Goal: Information Seeking & Learning: Learn about a topic

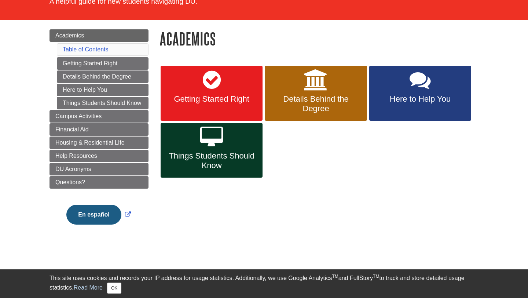
scroll to position [71, 0]
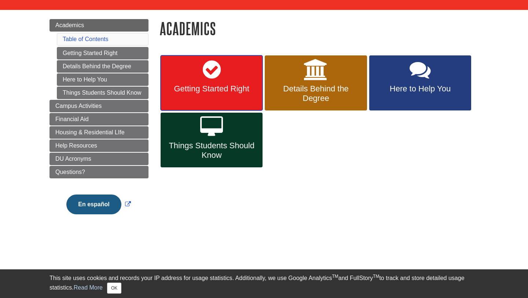
click at [191, 82] on link "Getting Started Right" at bounding box center [212, 82] width 102 height 55
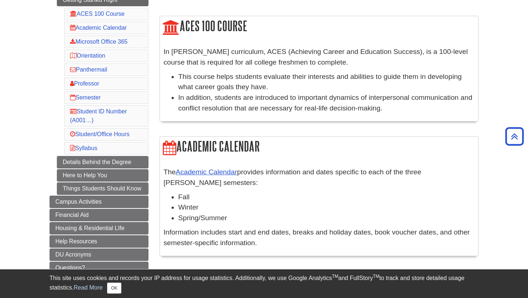
scroll to position [107, 0]
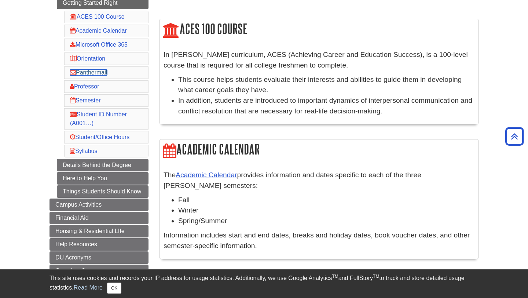
click at [104, 73] on link "Panthermail" at bounding box center [88, 72] width 37 height 6
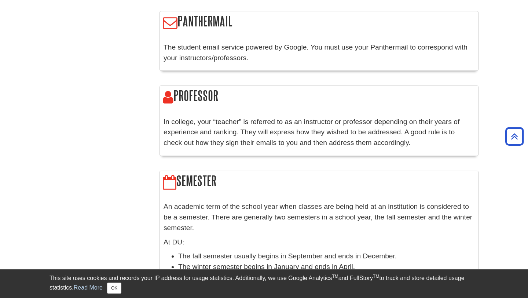
click at [189, 15] on h2 "Panthermail" at bounding box center [319, 21] width 318 height 21
click at [173, 16] on icon at bounding box center [170, 22] width 15 height 15
click at [171, 15] on icon at bounding box center [170, 22] width 15 height 15
click at [261, 135] on p "In college, your “teacher” is referred to as an instructor or professor dependi…" at bounding box center [319, 133] width 311 height 32
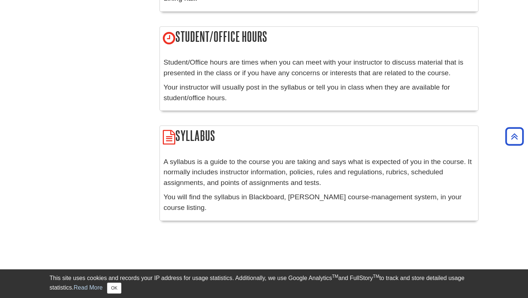
scroll to position [956, 0]
